Goal: Find specific page/section: Find specific page/section

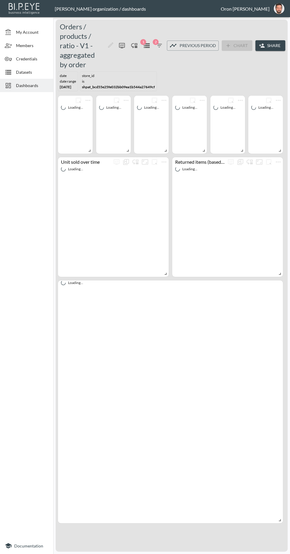
click at [37, 72] on span "Datasets" at bounding box center [32, 72] width 33 height 6
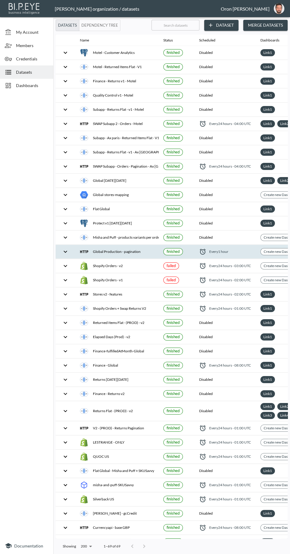
click at [137, 251] on div "Global Production - pagination" at bounding box center [117, 252] width 74 height 8
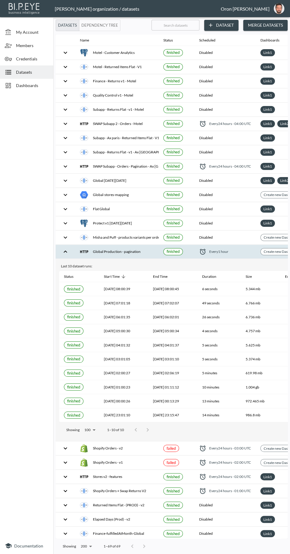
click at [177, 28] on input "text" at bounding box center [176, 25] width 48 height 15
type input "B"
checkbox input "false"
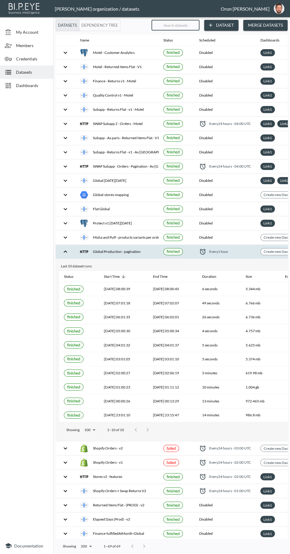
checkbox input "false"
checkbox input "true"
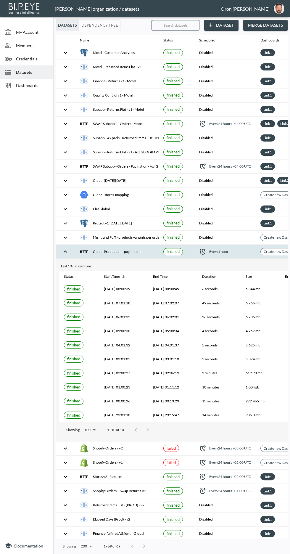
checkbox input "true"
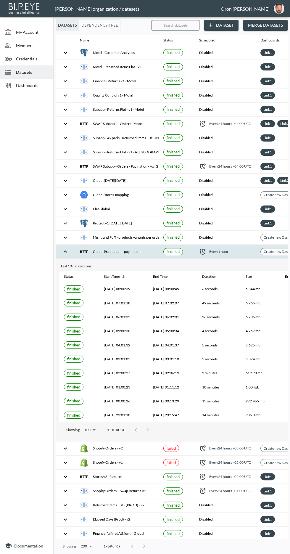
checkbox input "false"
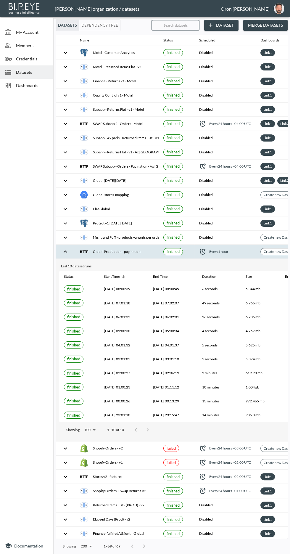
checkbox input "false"
checkbox input "true"
checkbox input "false"
checkbox input "true"
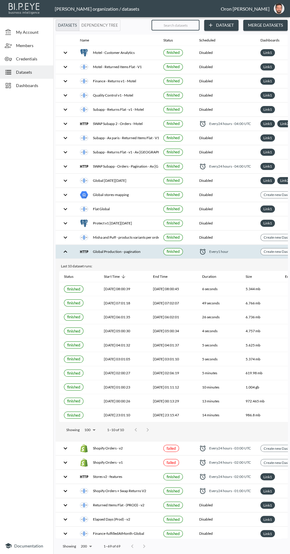
checkbox input "false"
checkbox input "true"
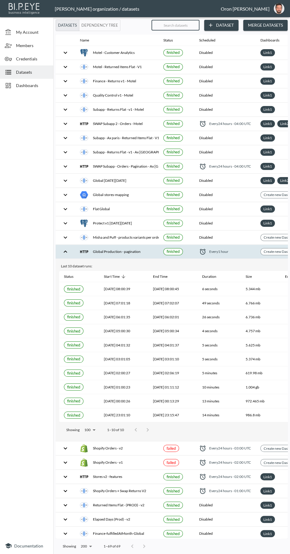
checkbox input "true"
checkbox input "false"
checkbox input "true"
checkbox input "false"
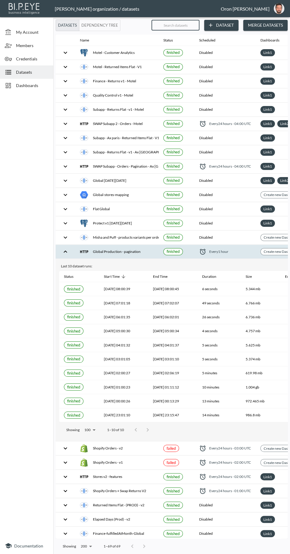
checkbox input "true"
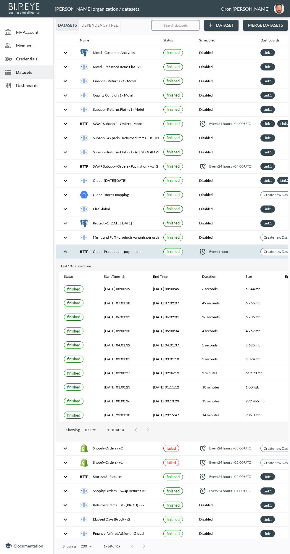
checkbox input "true"
checkbox input "false"
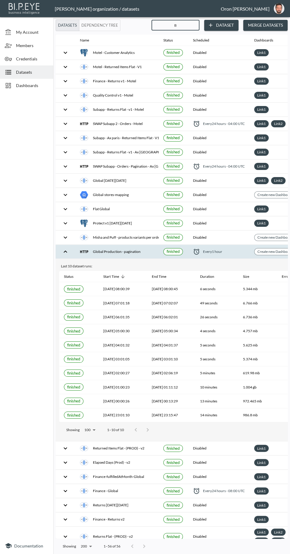
type input "Bl"
checkbox input "false"
checkbox input "true"
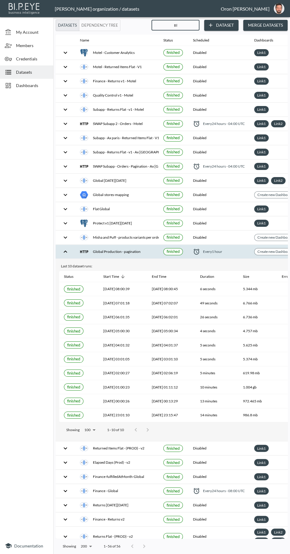
checkbox input "false"
checkbox input "true"
checkbox input "false"
checkbox input "true"
checkbox input "false"
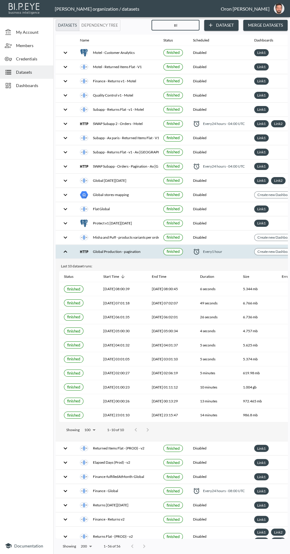
checkbox input "false"
checkbox input "true"
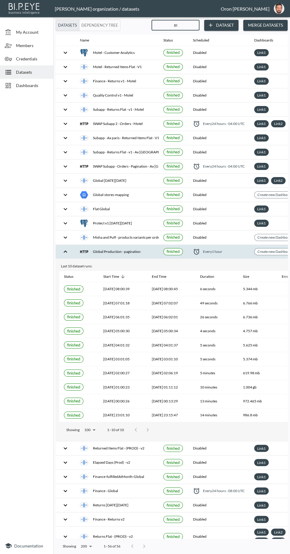
checkbox input "true"
checkbox input "false"
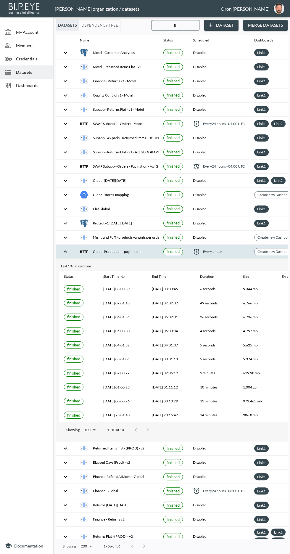
checkbox input "false"
checkbox input "true"
checkbox input "false"
checkbox input "true"
checkbox input "false"
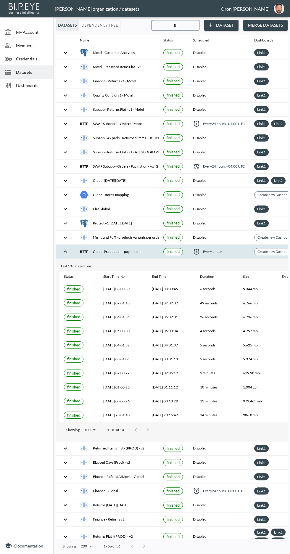
checkbox input "false"
checkbox input "true"
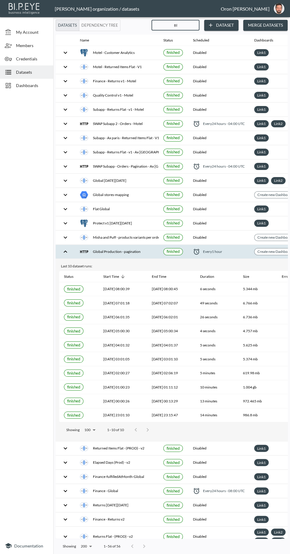
checkbox input "true"
checkbox input "false"
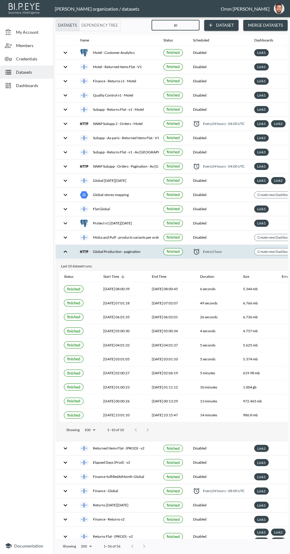
checkbox input "true"
checkbox input "false"
checkbox input "true"
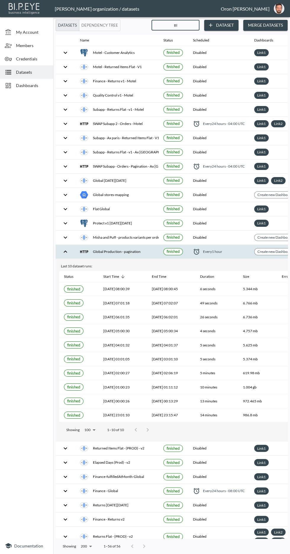
checkbox input "true"
checkbox input "false"
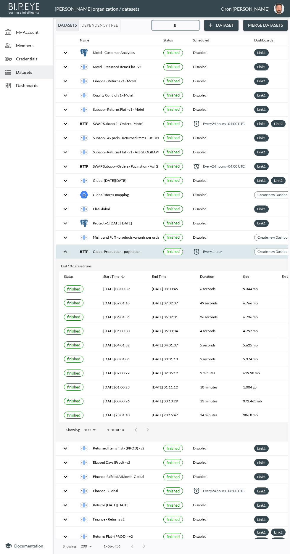
checkbox input "false"
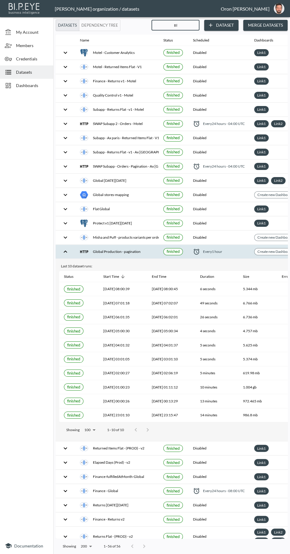
checkbox input "false"
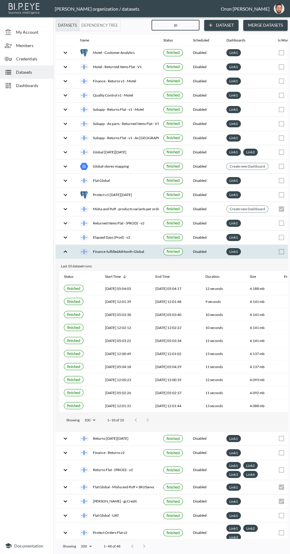
type input "Bla"
checkbox input "false"
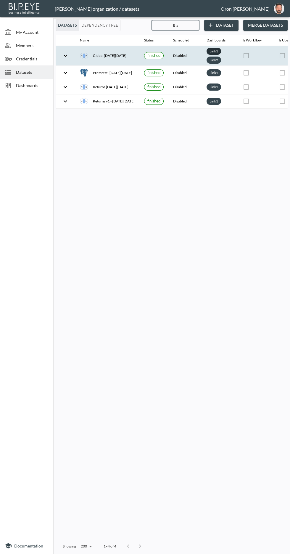
click at [213, 51] on link "Link 1" at bounding box center [214, 51] width 11 height 7
